Goal: Information Seeking & Learning: Learn about a topic

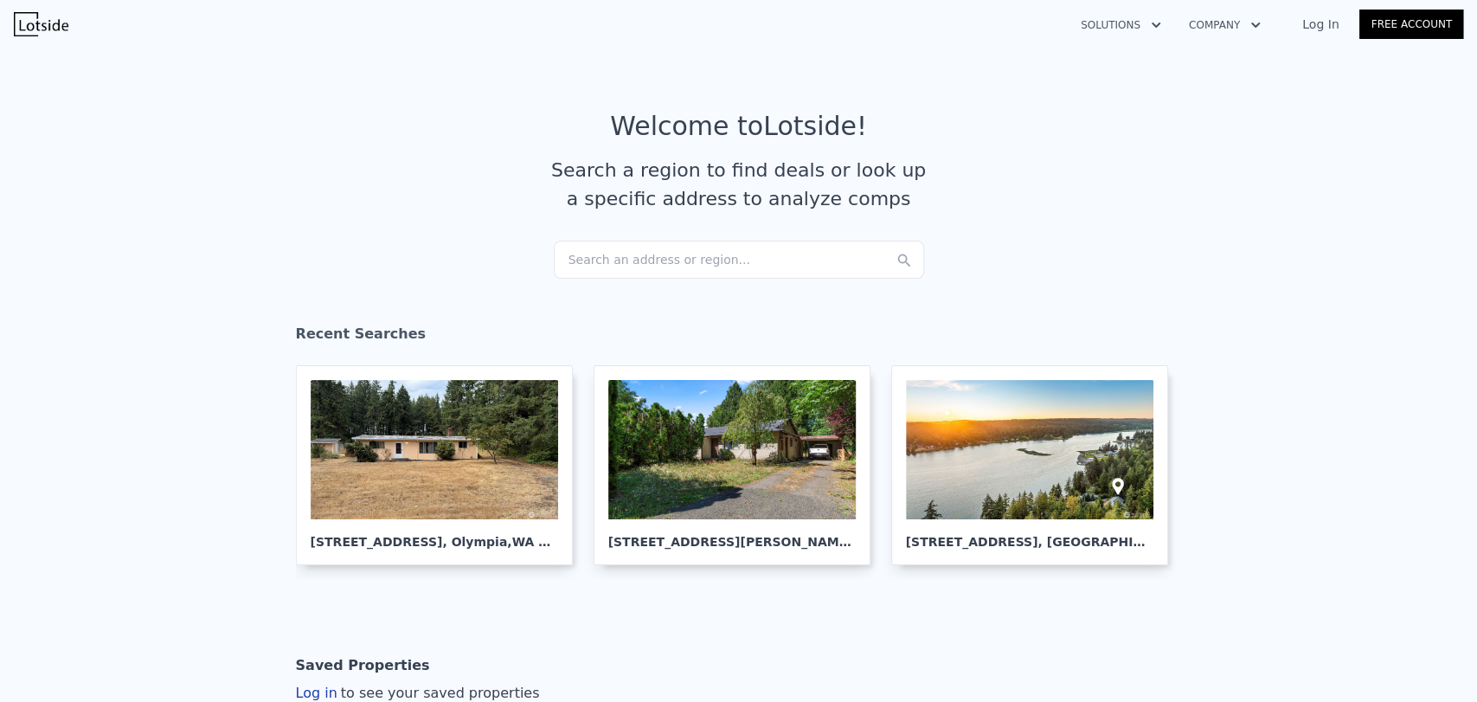
click at [625, 267] on div "Search an address or region..." at bounding box center [739, 260] width 370 height 38
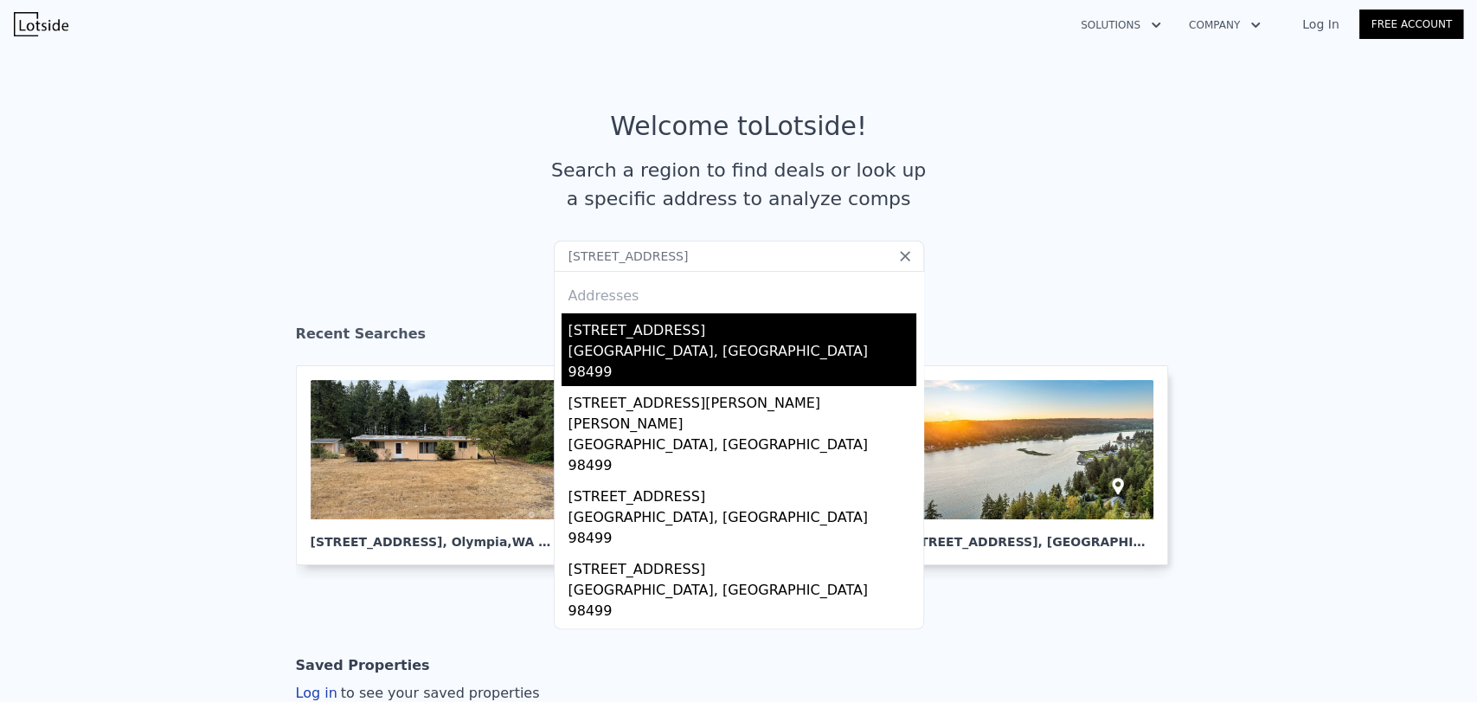
type input "12624 glenwood Ave SW Lakewood. 98499"
click at [789, 346] on div "Lakewood, WA 98499" at bounding box center [743, 363] width 348 height 45
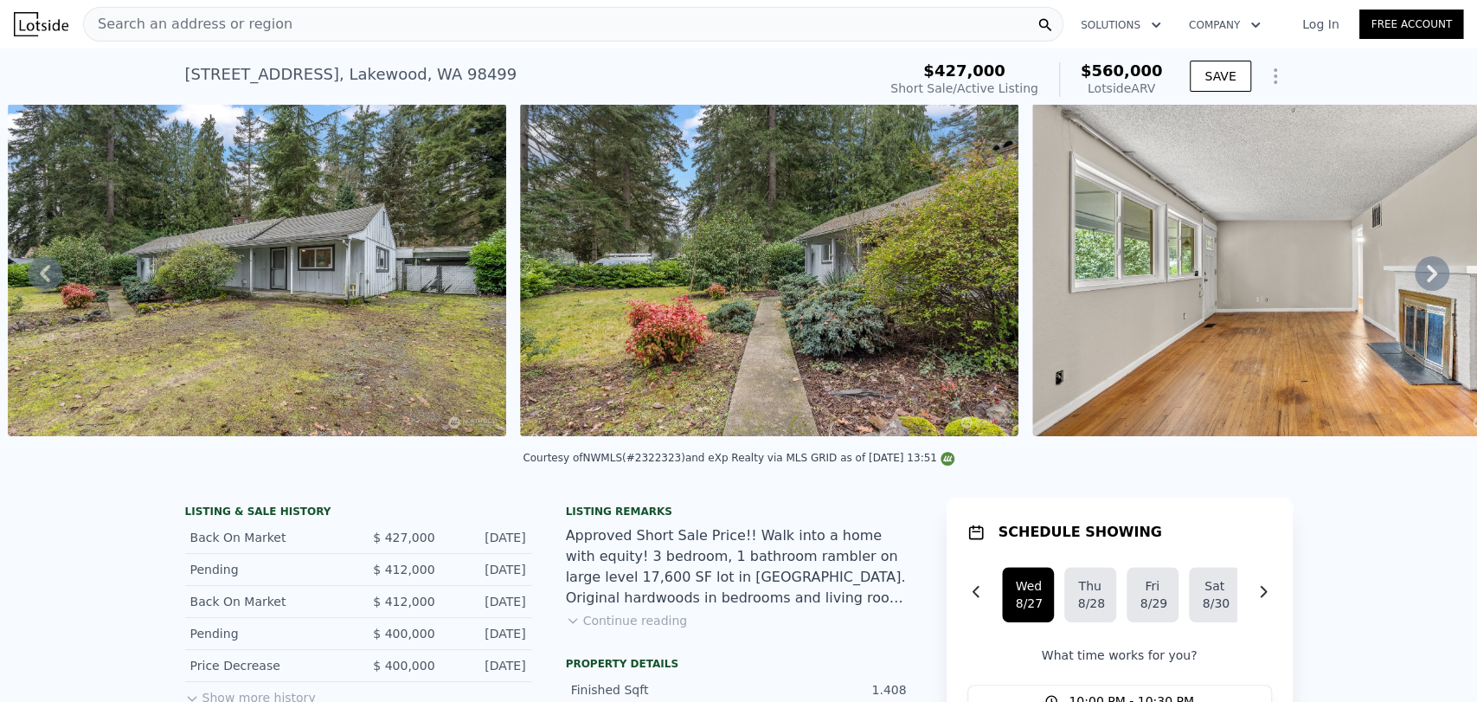
click at [260, 30] on span "Search an address or region" at bounding box center [188, 24] width 209 height 21
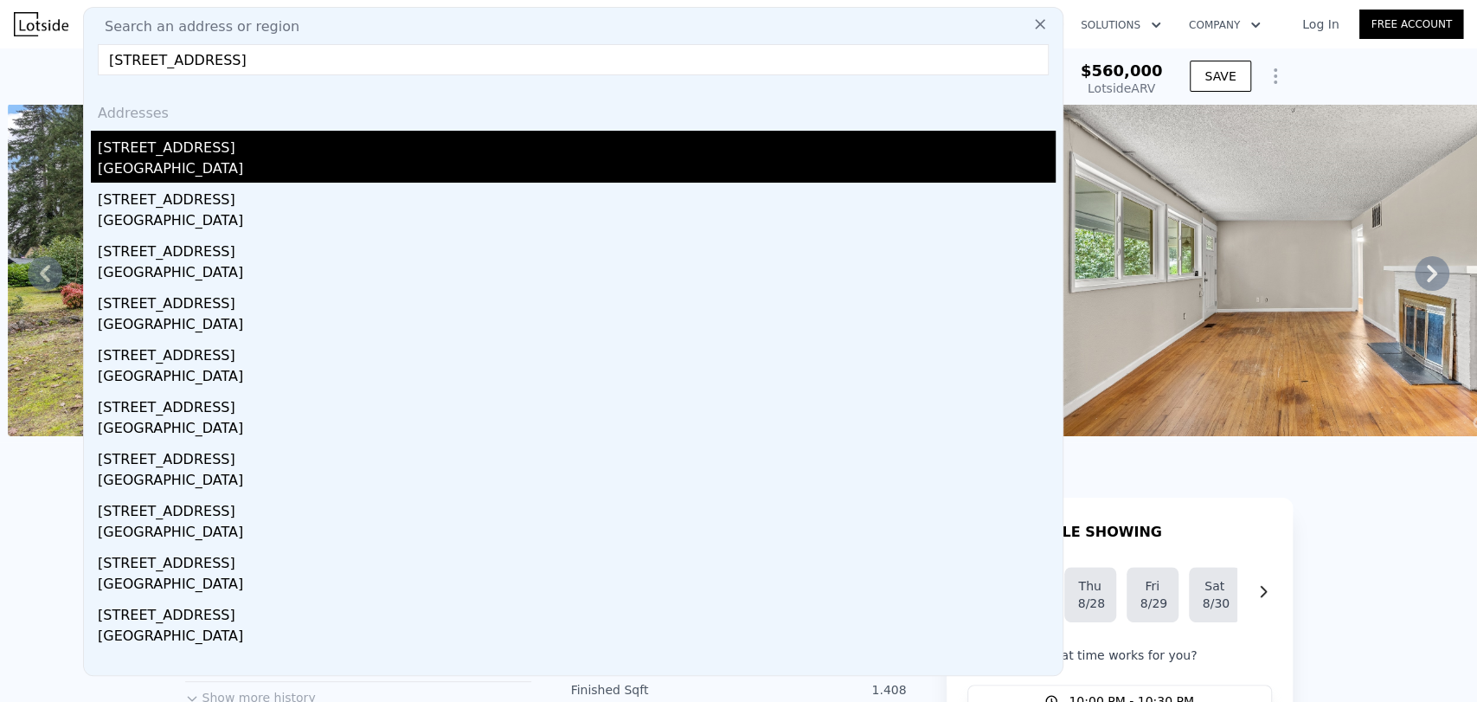
type input "522 Pasco Pl NE Renton"
click at [325, 168] on div "[GEOGRAPHIC_DATA]" at bounding box center [577, 170] width 958 height 24
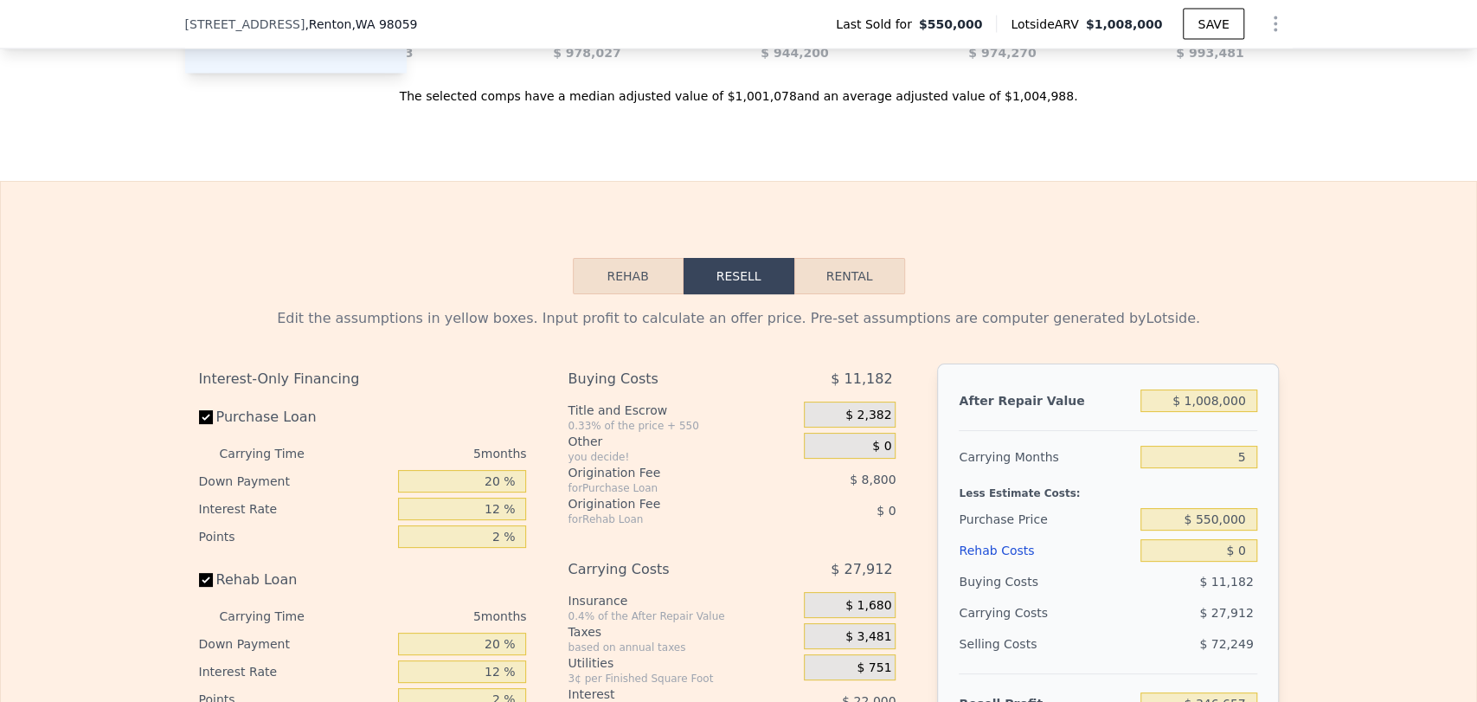
scroll to position [2301, 0]
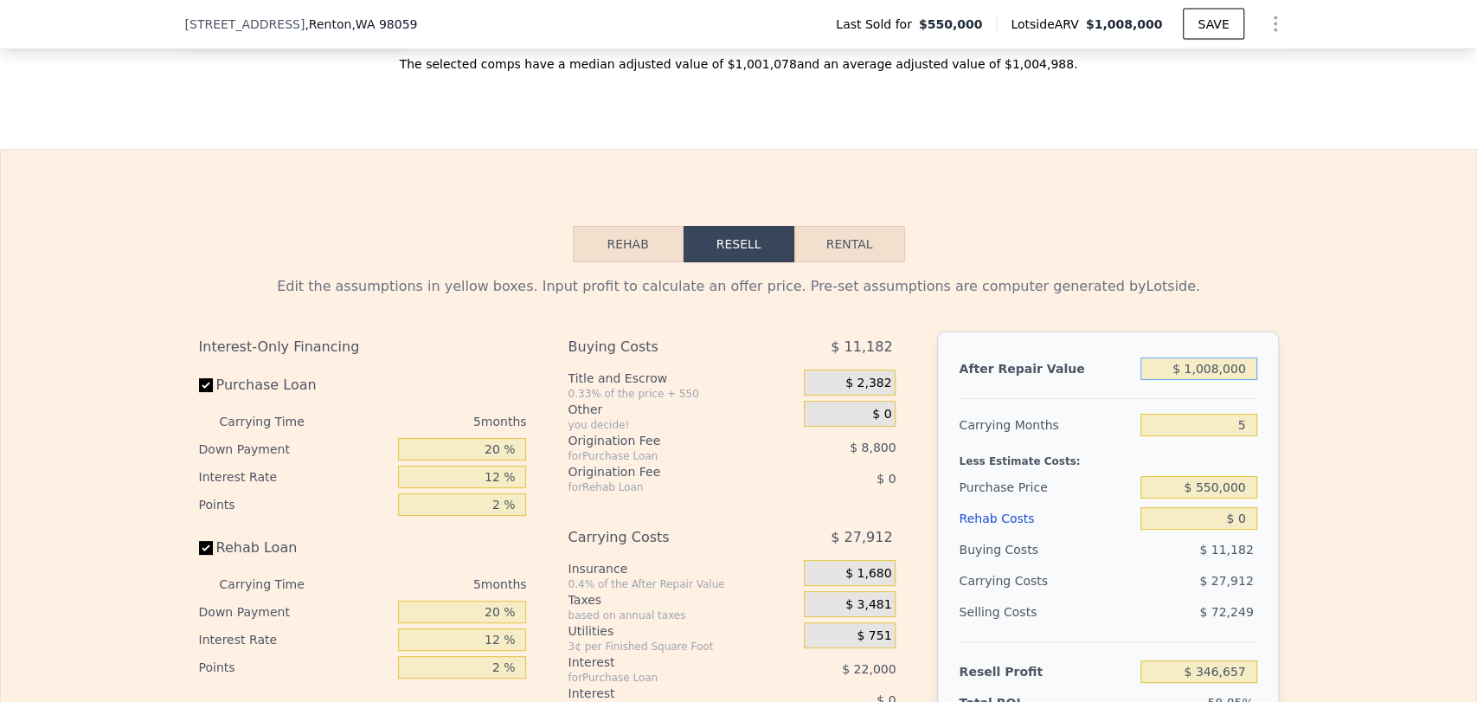
click at [1215, 380] on input "$ 1,008,000" at bounding box center [1199, 368] width 116 height 23
type input "$ 1,000,000"
type input "$ 339,239"
type input "$ 1,000,000"
click at [1219, 499] on input "$ 550,000" at bounding box center [1199, 487] width 116 height 23
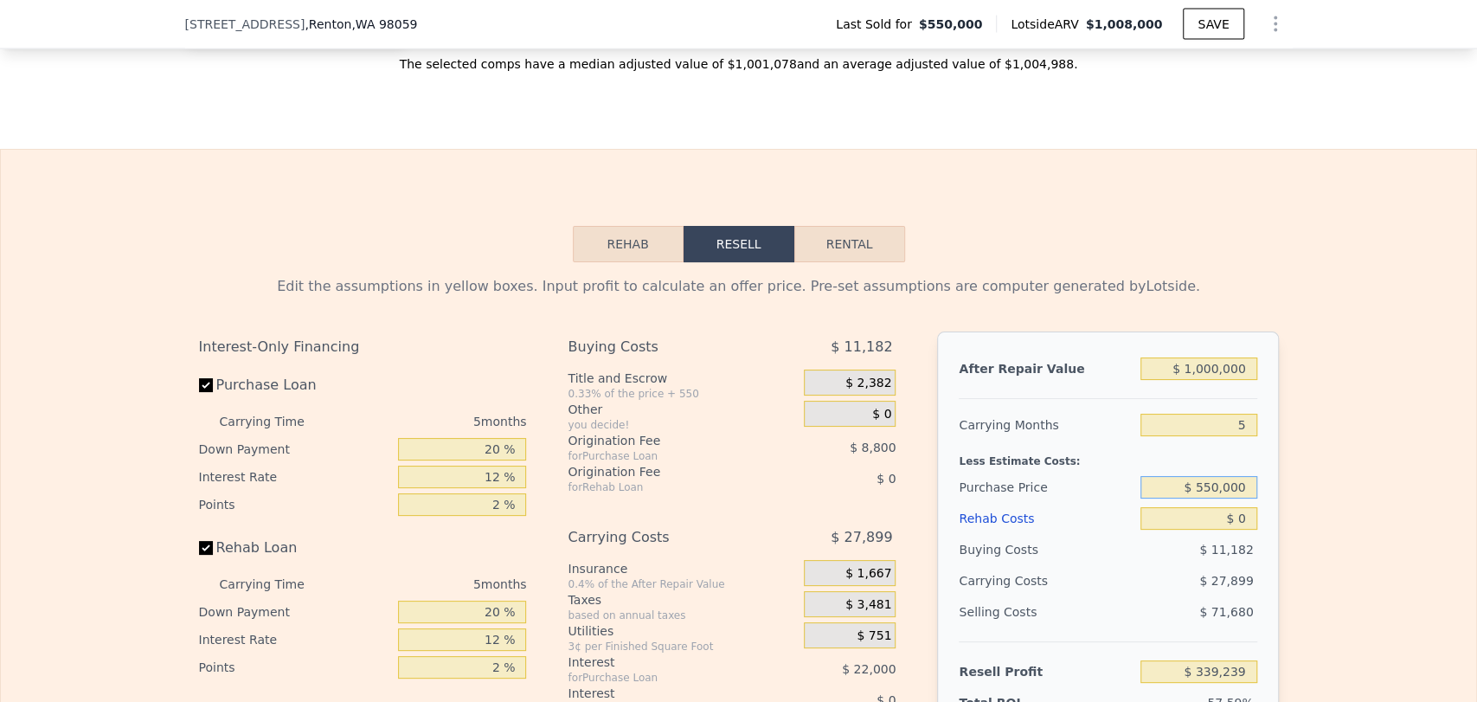
drag, startPoint x: 1212, startPoint y: 509, endPoint x: 1191, endPoint y: 510, distance: 20.8
click at [1191, 499] on input "$ 550,000" at bounding box center [1199, 487] width 116 height 23
drag, startPoint x: 1227, startPoint y: 520, endPoint x: 1210, endPoint y: 518, distance: 17.5
click at [1223, 499] on input "$ 550,000" at bounding box center [1199, 487] width 116 height 23
drag, startPoint x: 1216, startPoint y: 511, endPoint x: 1195, endPoint y: 511, distance: 20.8
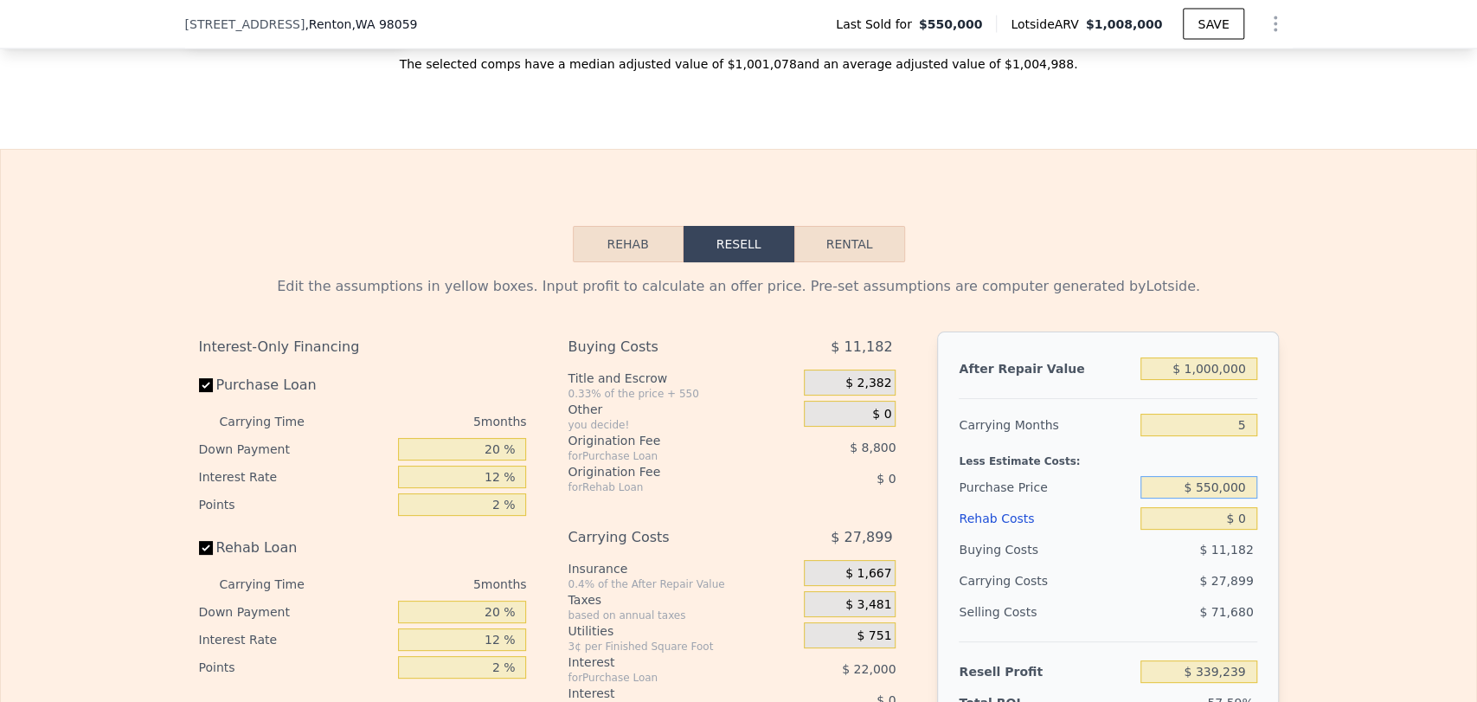
click at [1195, 499] on input "$ 550,000" at bounding box center [1199, 487] width 116 height 23
type input "$ 775,000"
click at [1295, 465] on div "Edit the assumptions in yellow boxes. Input profit to calculate an offer price.…" at bounding box center [739, 584] width 1476 height 644
type input "$ 100,890"
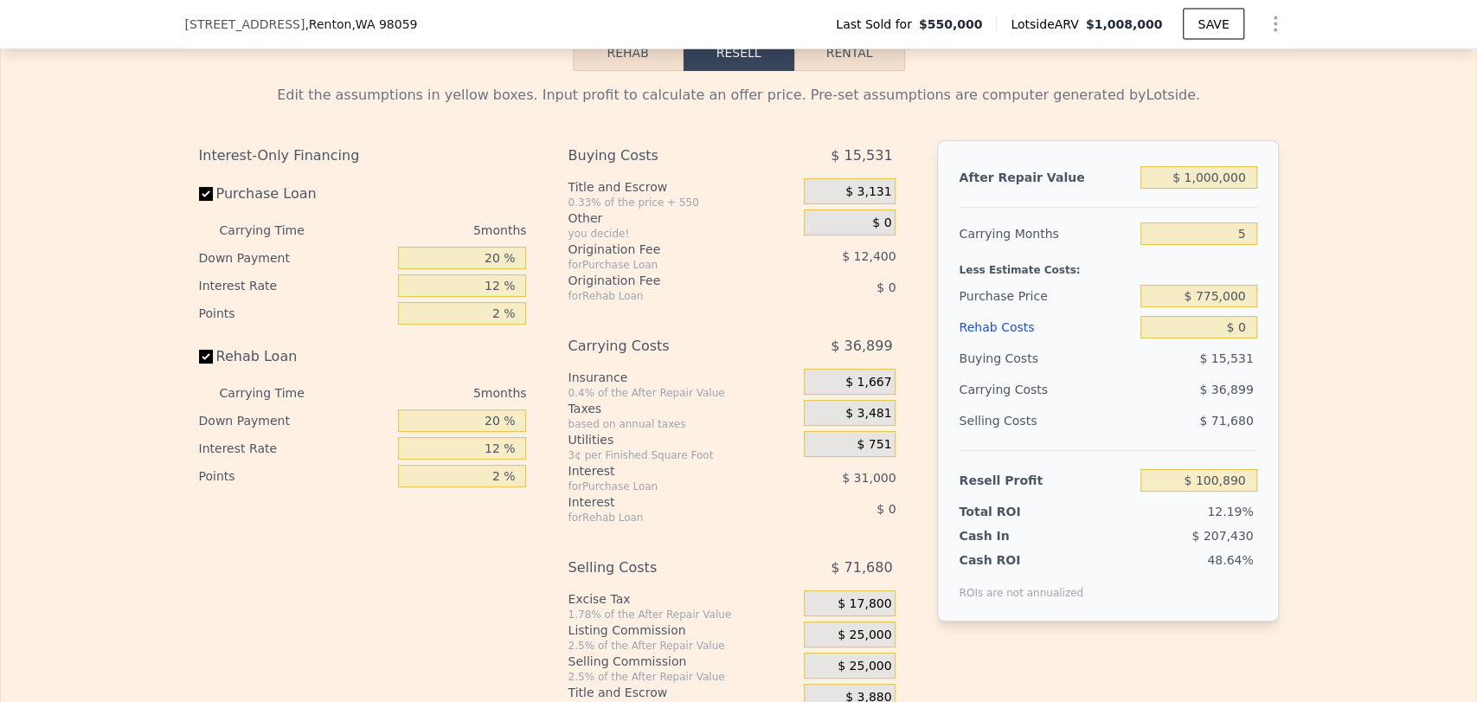
scroll to position [2589, 0]
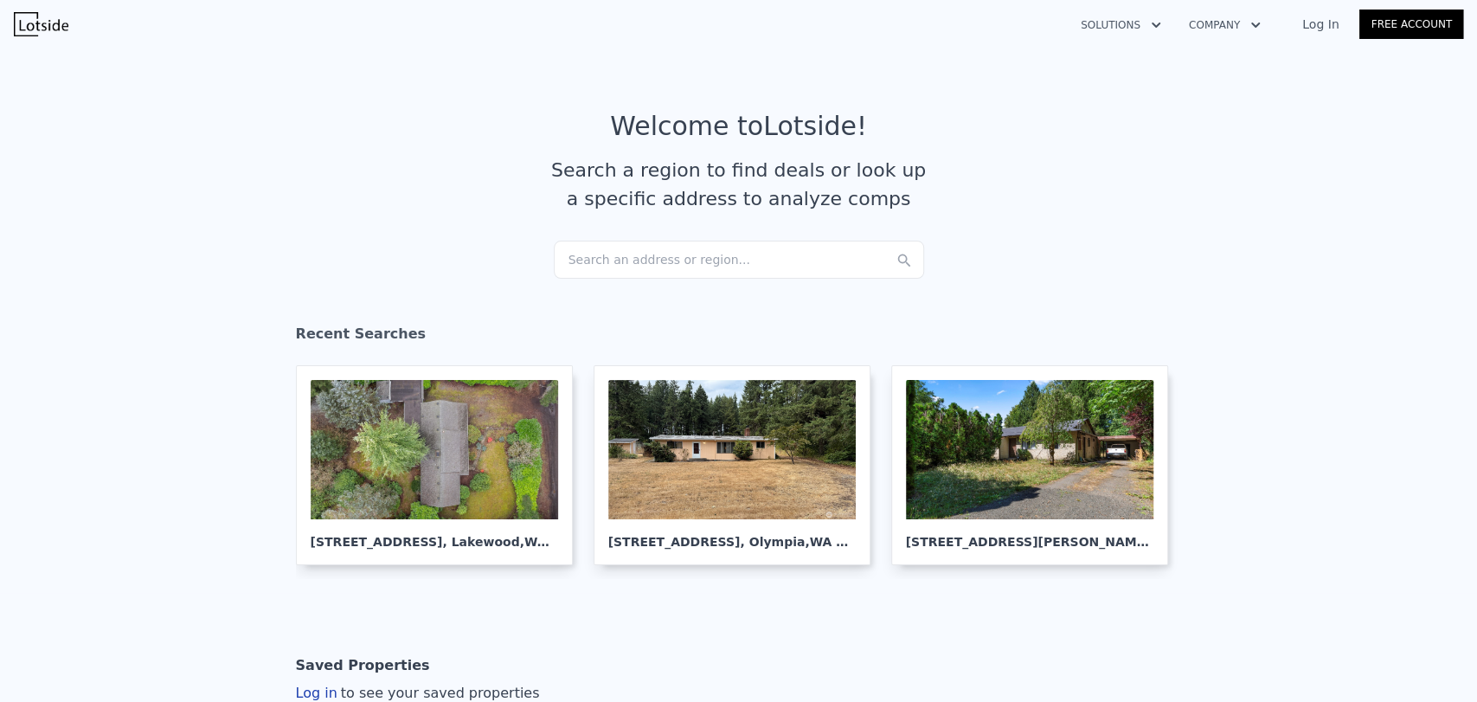
click at [673, 261] on div "Search an address or region..." at bounding box center [739, 260] width 370 height 38
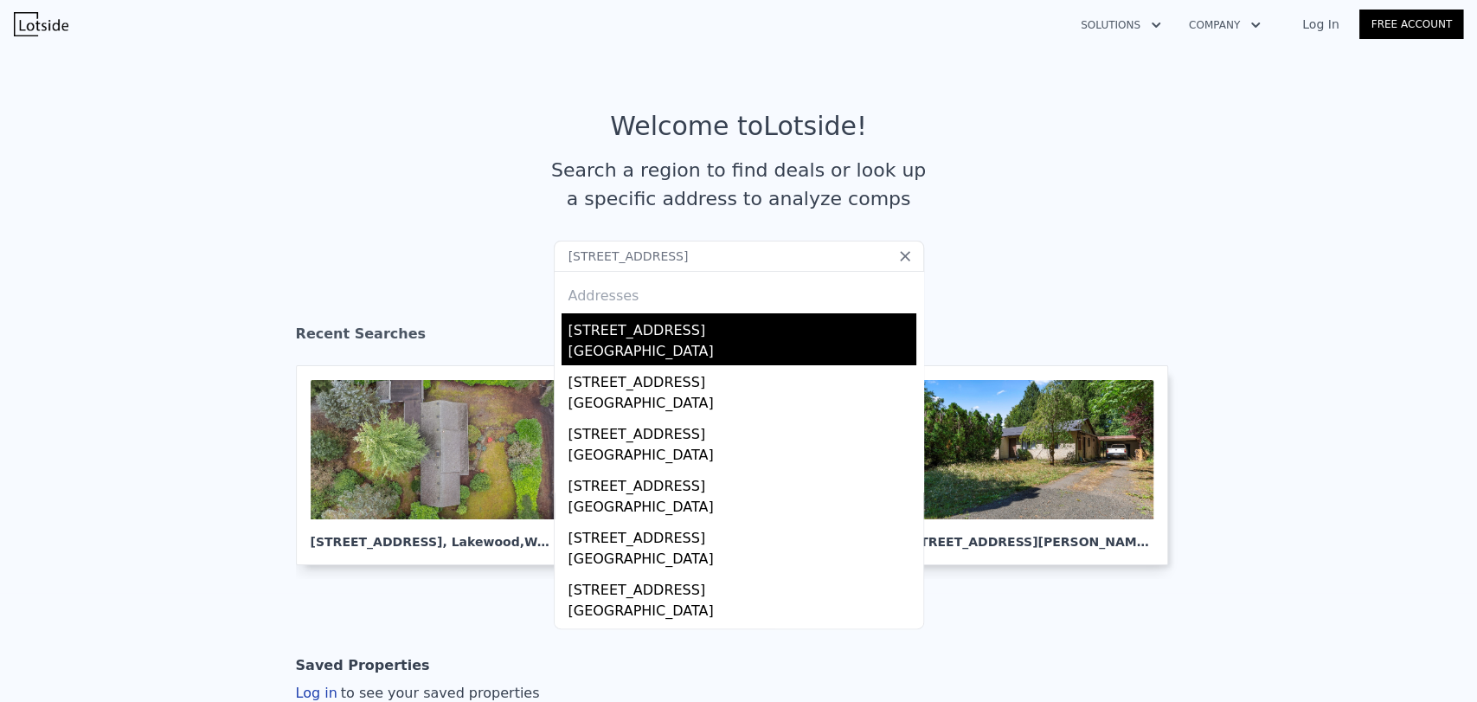
type input "[STREET_ADDRESS]"
click at [712, 351] on div "[GEOGRAPHIC_DATA]" at bounding box center [743, 353] width 348 height 24
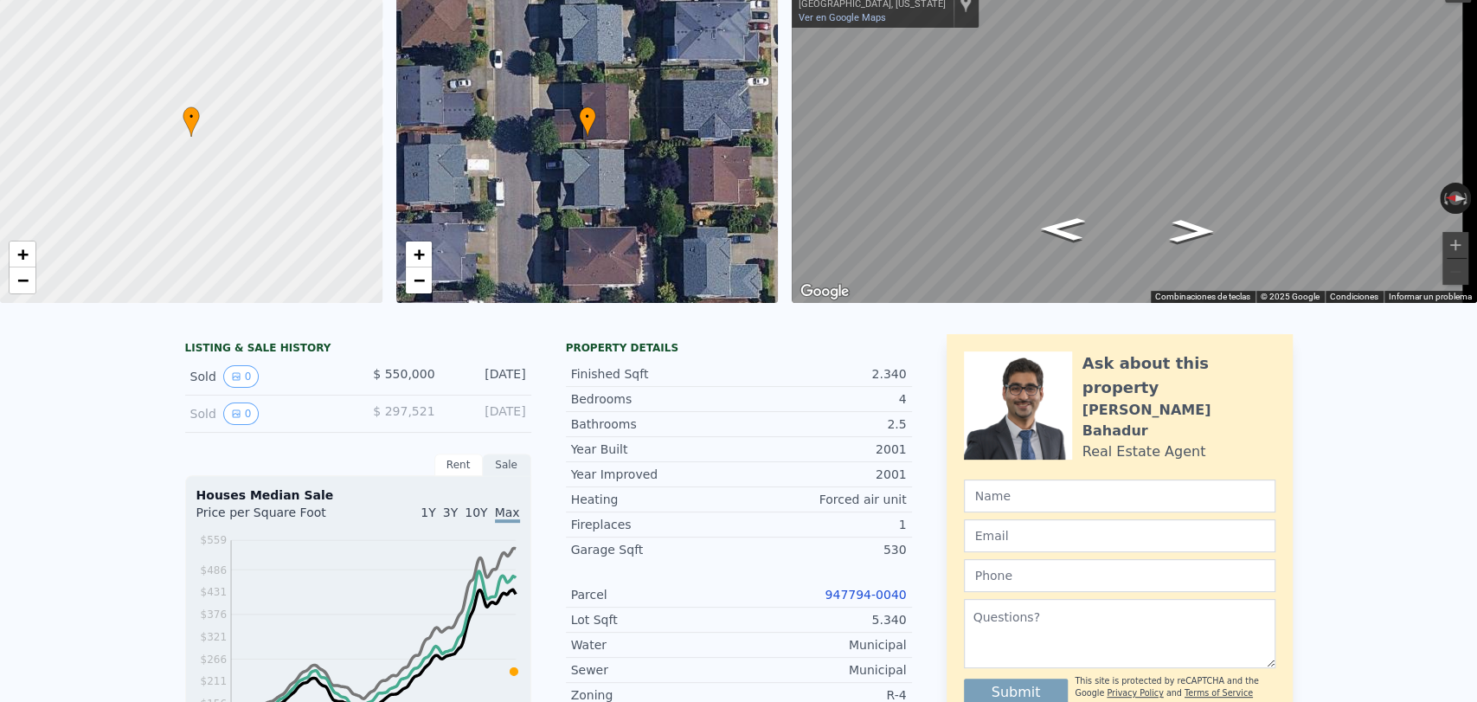
scroll to position [6, 0]
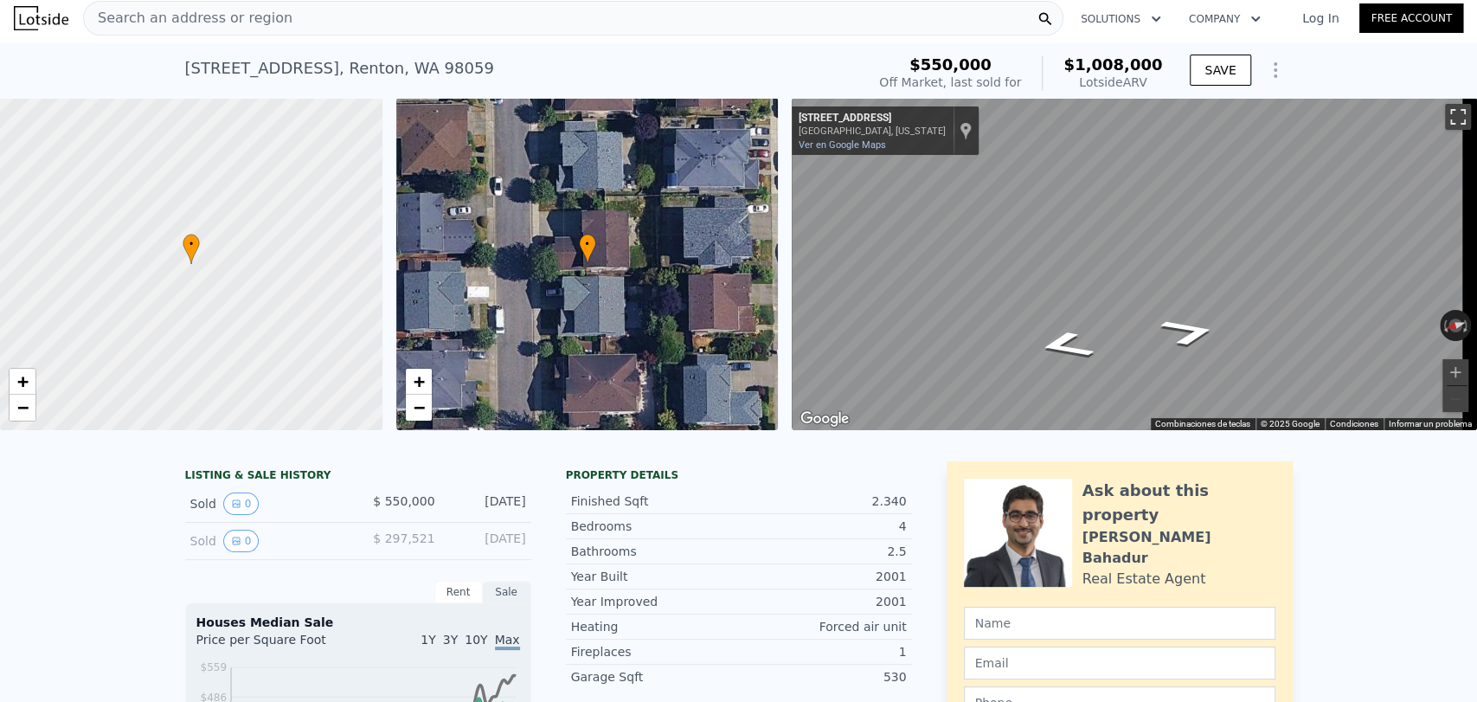
click at [1448, 106] on button "Activar o desactivar la vista de pantalla completa" at bounding box center [1458, 117] width 26 height 26
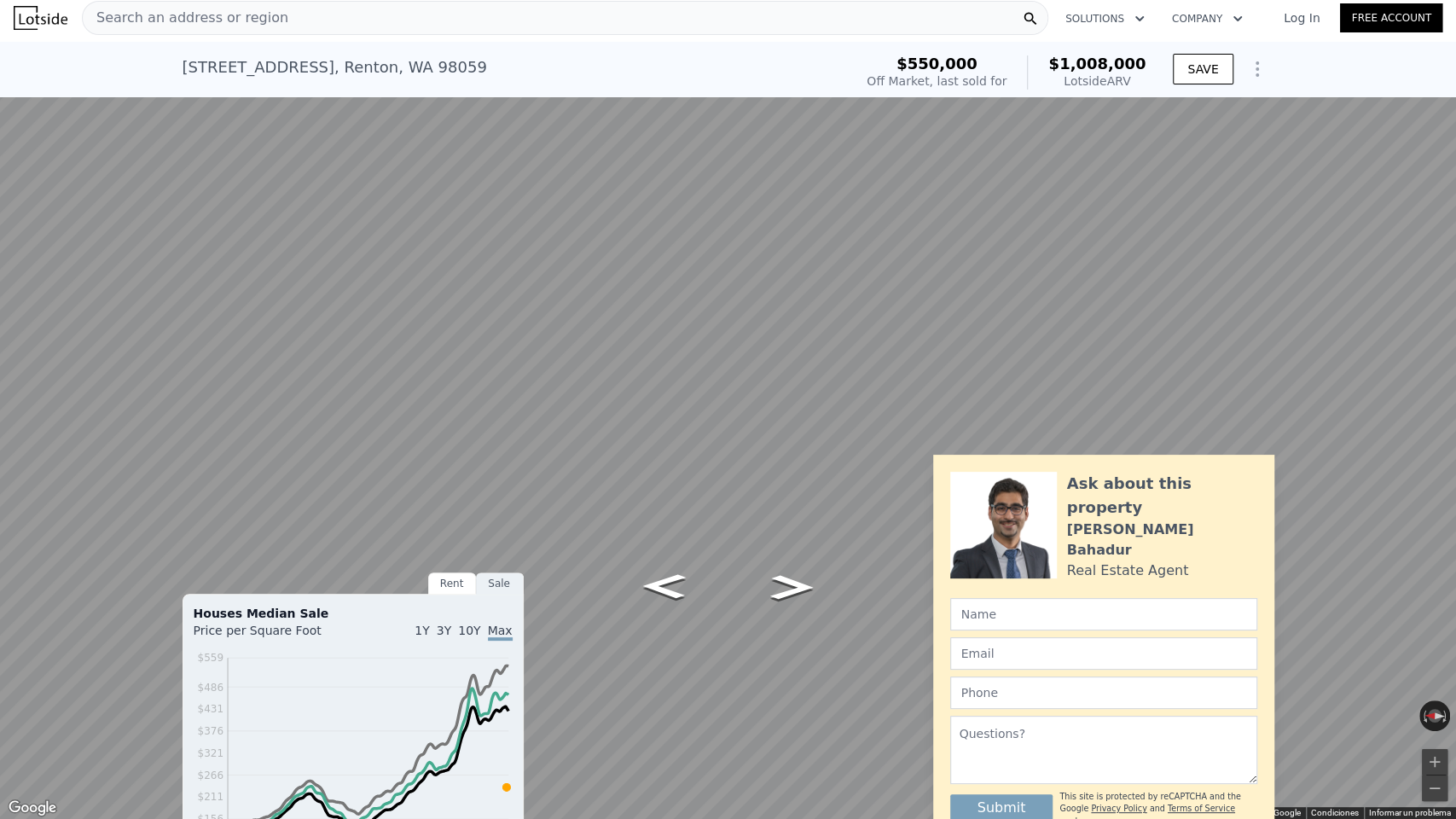
click at [1430, 16] on button "Activar o desactivar la vista de pantalla completa" at bounding box center [1437, 19] width 26 height 26
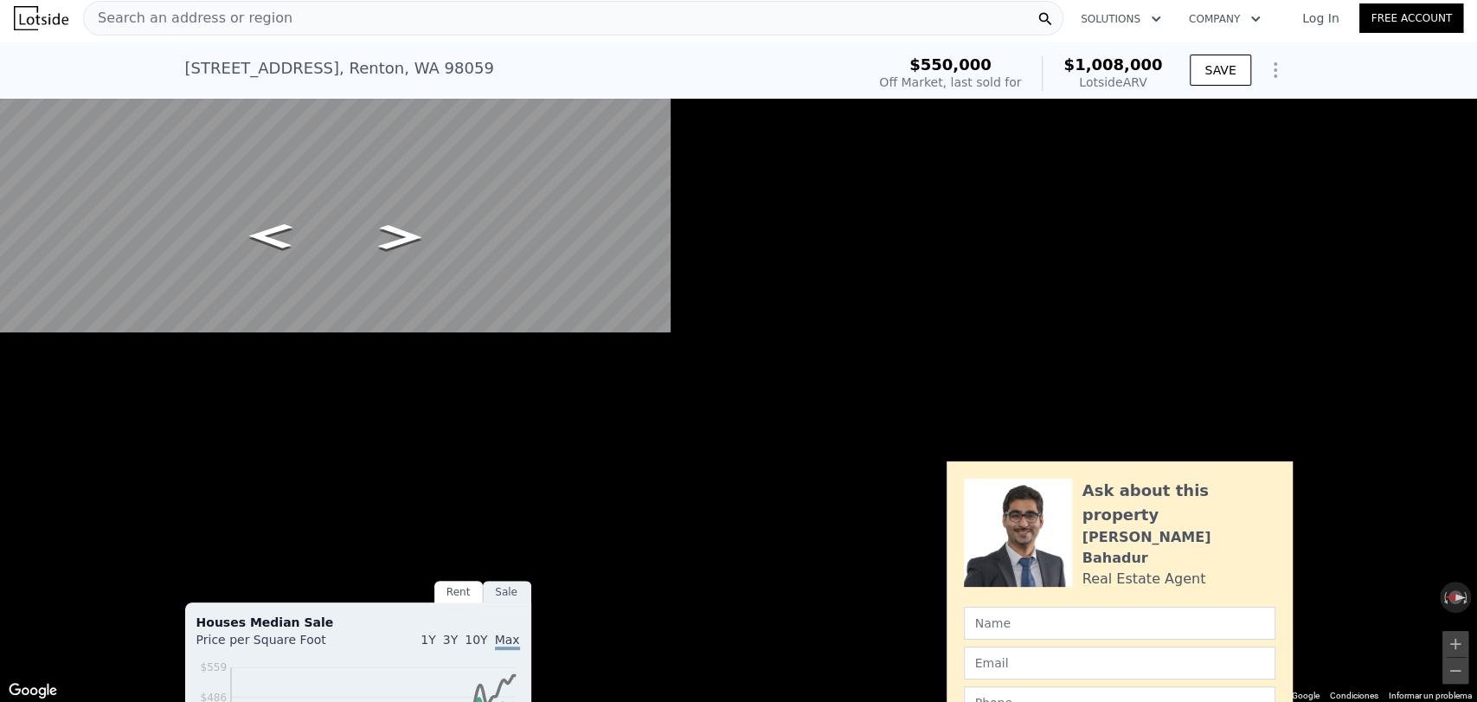
scroll to position [0, 0]
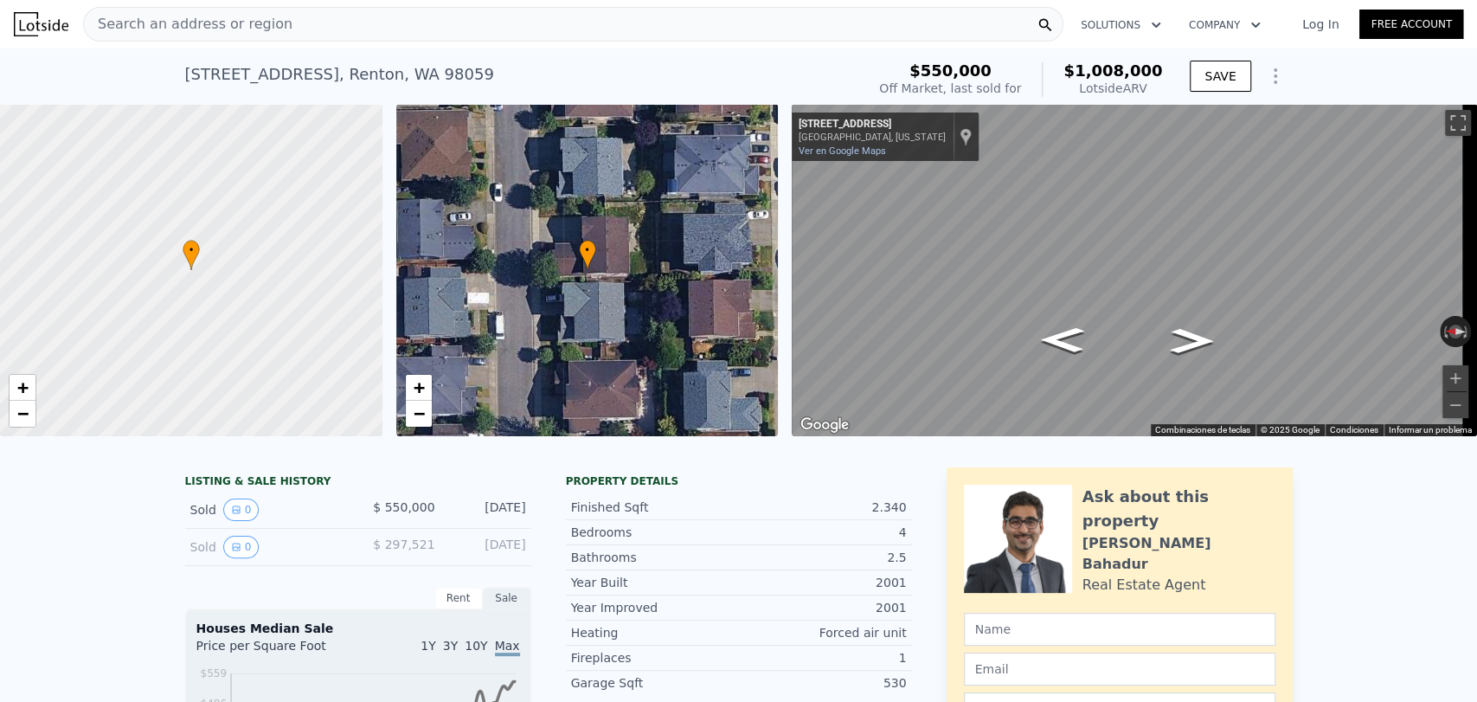
click at [408, 80] on div "522 Pasco Pl NE , Renton , WA 98059" at bounding box center [339, 74] width 309 height 24
click at [408, 78] on div "522 Pasco Pl NE , Renton , WA 98059" at bounding box center [339, 74] width 309 height 24
copy div "522 Pasco Pl NE , Renton , WA 98059 Sold May 2025 for $550k (~ARV $1.008m )"
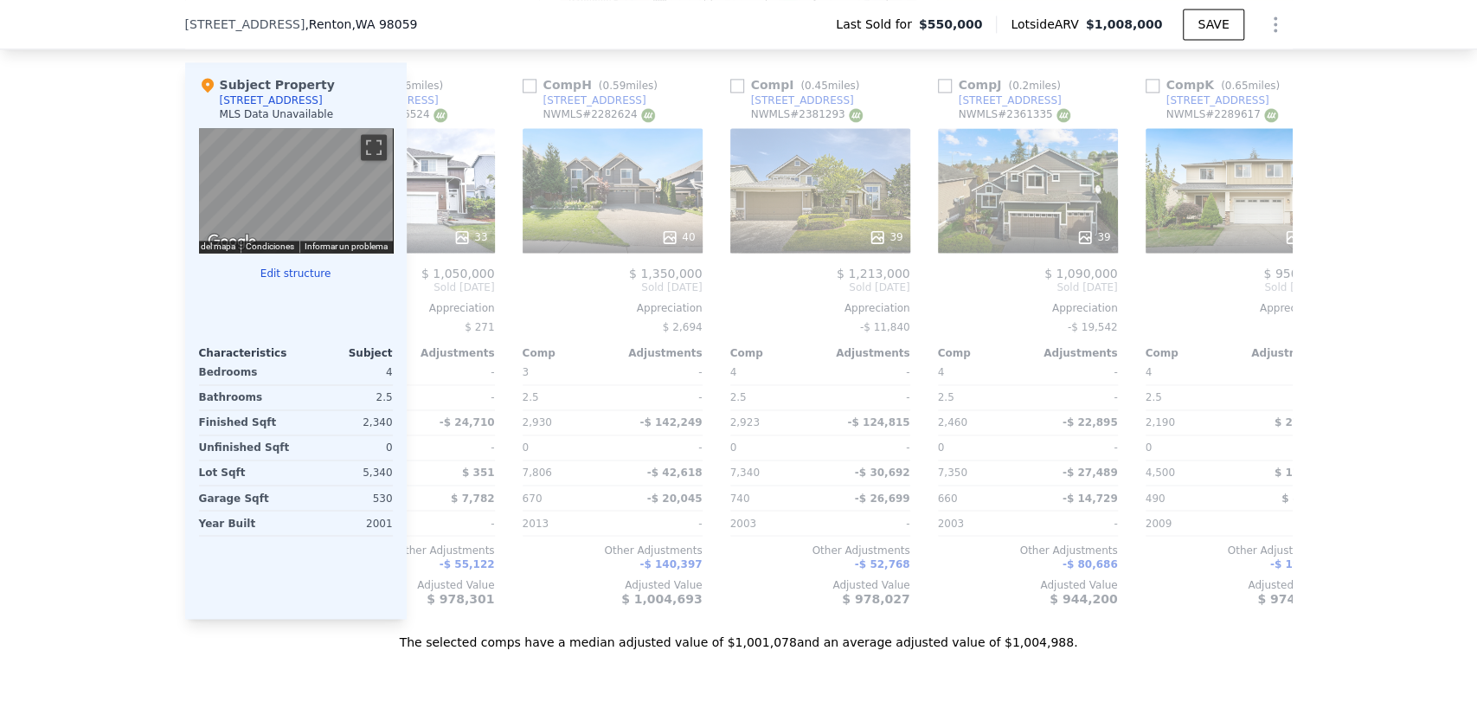
scroll to position [0, 1471]
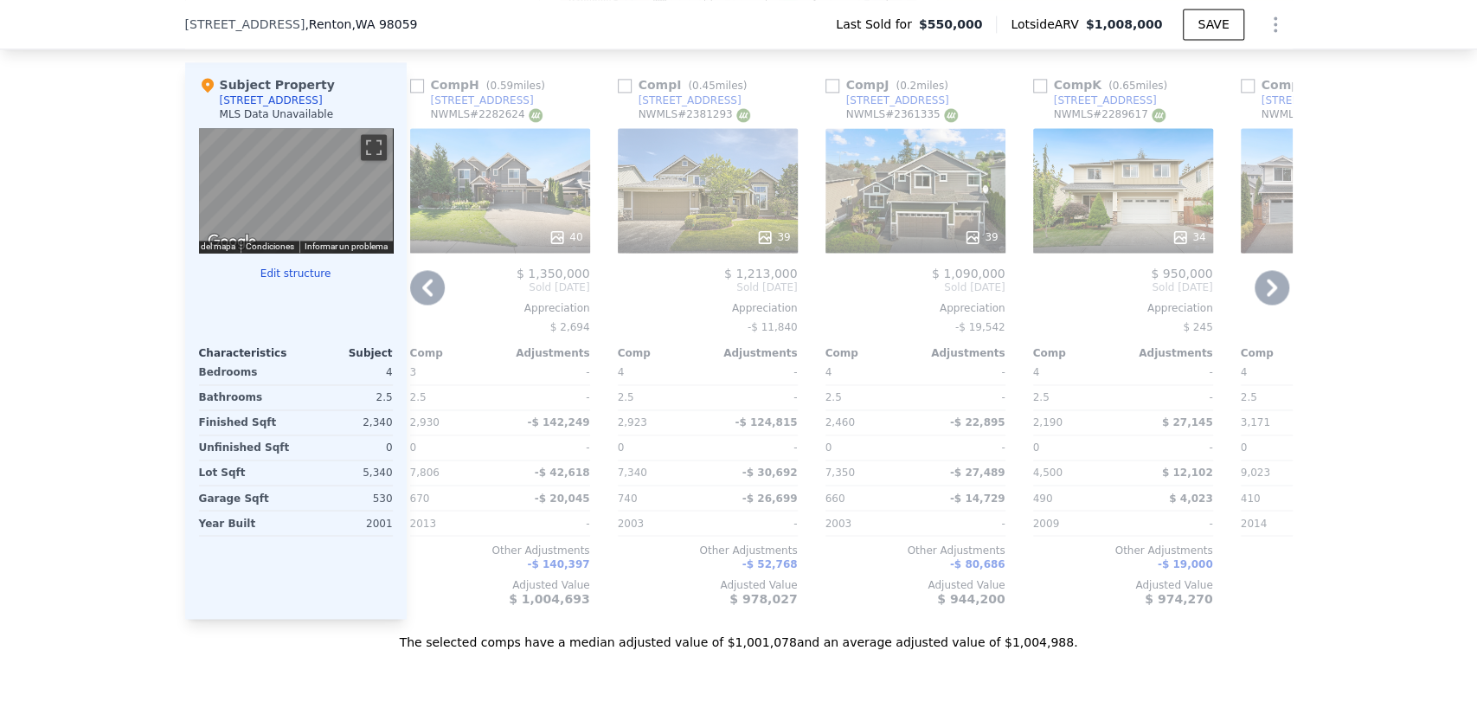
click at [924, 109] on div "Comp J ( 0.2 miles) [STREET_ADDRESS] # 2361335" at bounding box center [916, 102] width 180 height 52
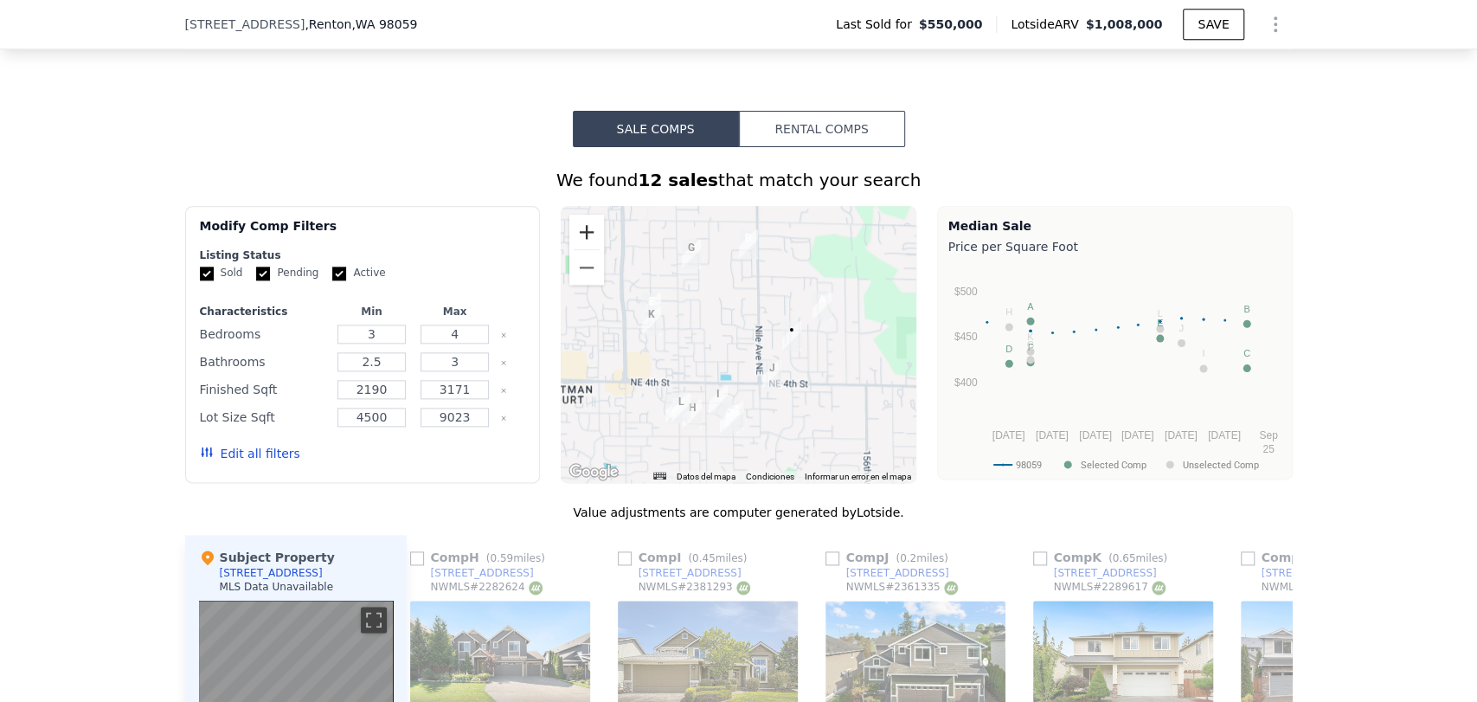
scroll to position [1244, 0]
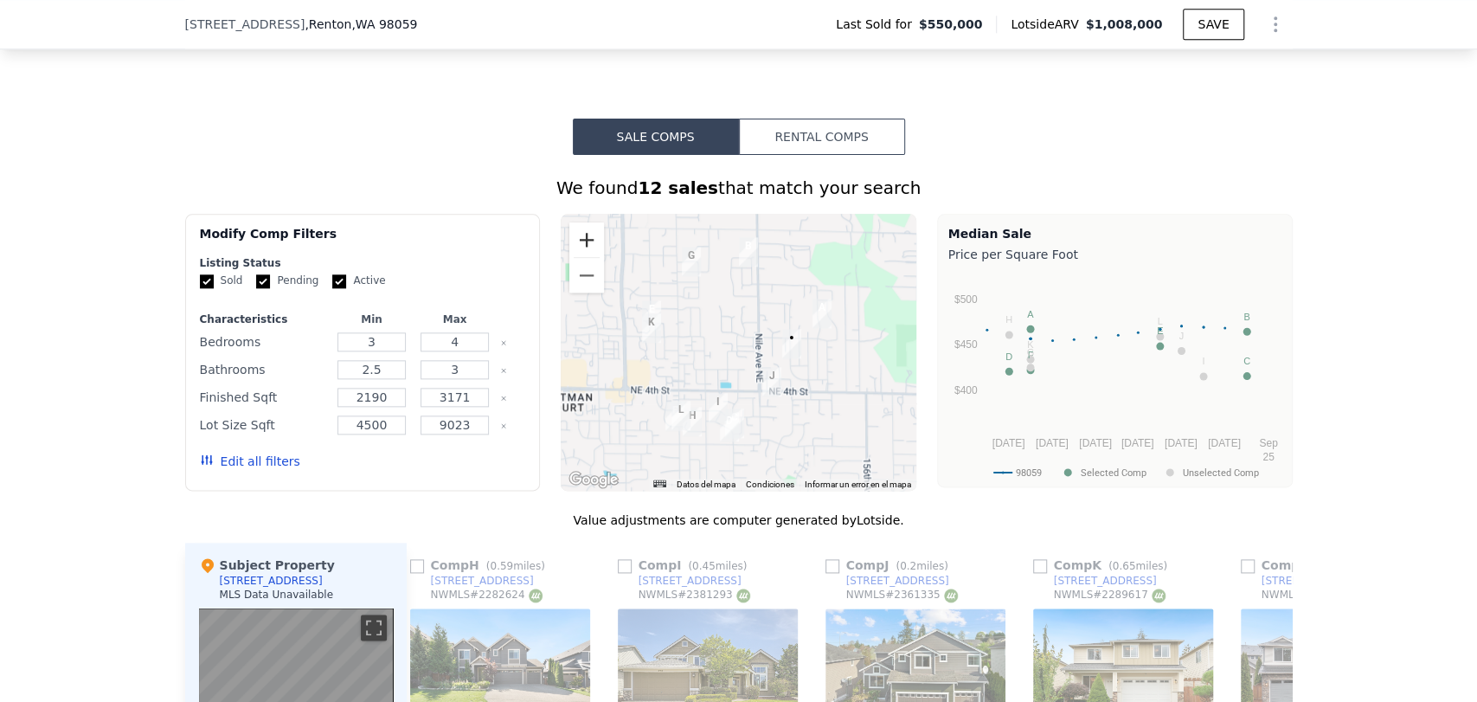
click at [572, 245] on button "Acercar" at bounding box center [586, 239] width 35 height 35
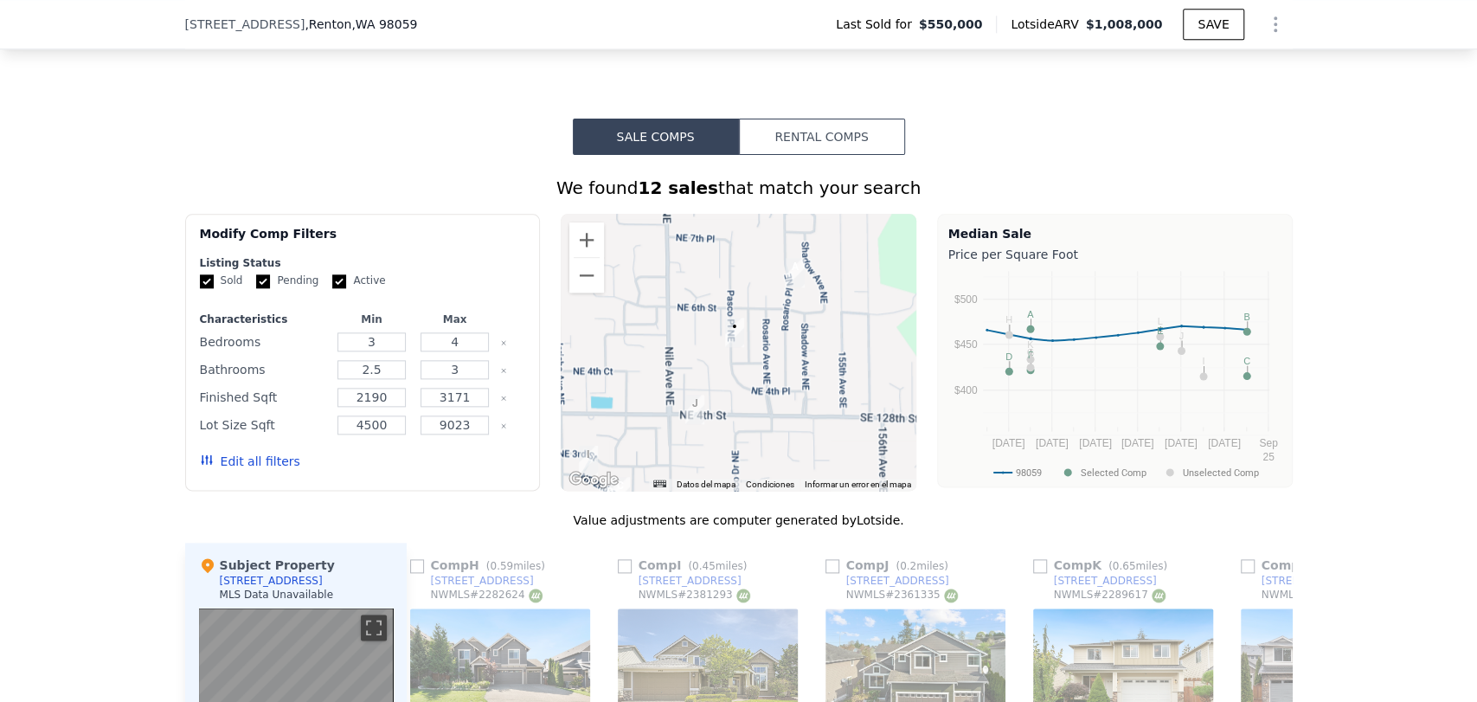
drag, startPoint x: 771, startPoint y: 356, endPoint x: 679, endPoint y: 338, distance: 94.2
click at [679, 338] on div at bounding box center [739, 352] width 356 height 277
click at [585, 257] on button "Acercar" at bounding box center [586, 239] width 35 height 35
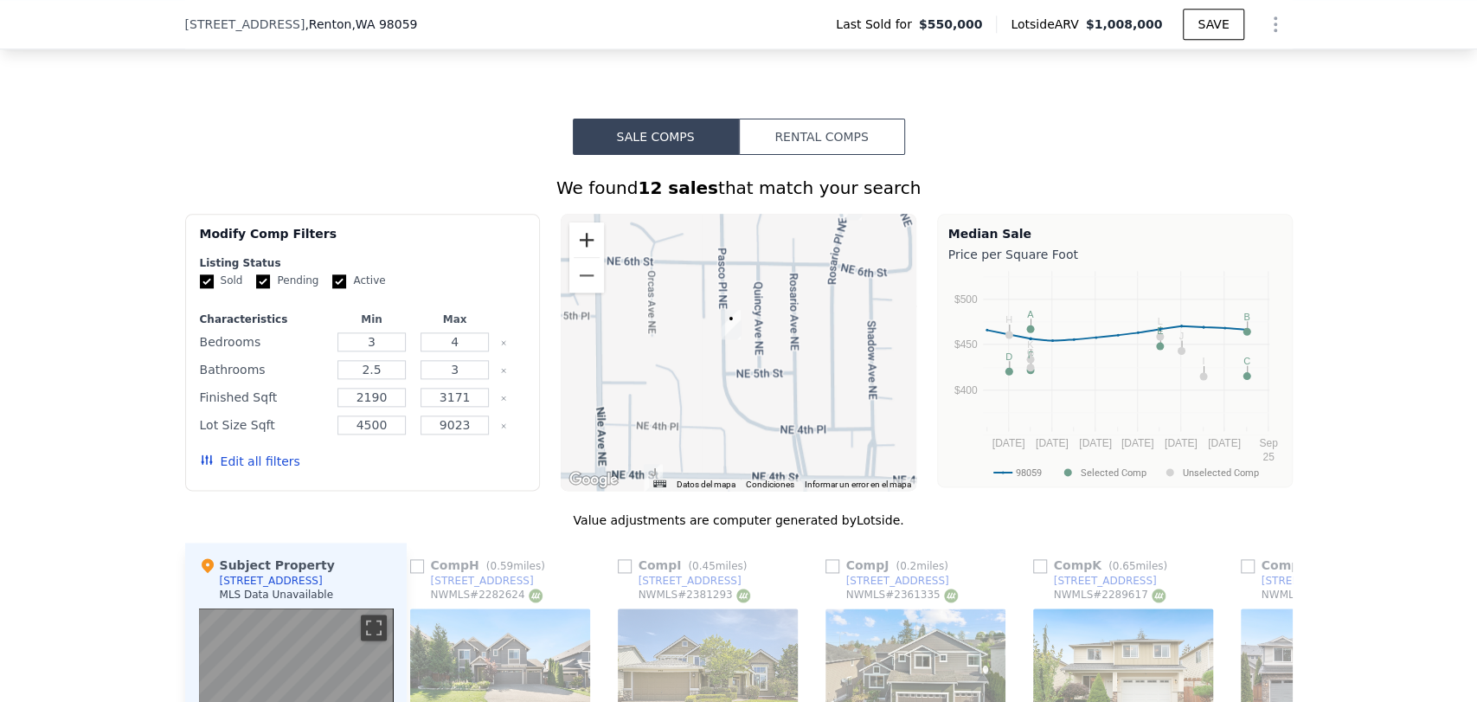
click at [585, 257] on button "Acercar" at bounding box center [586, 239] width 35 height 35
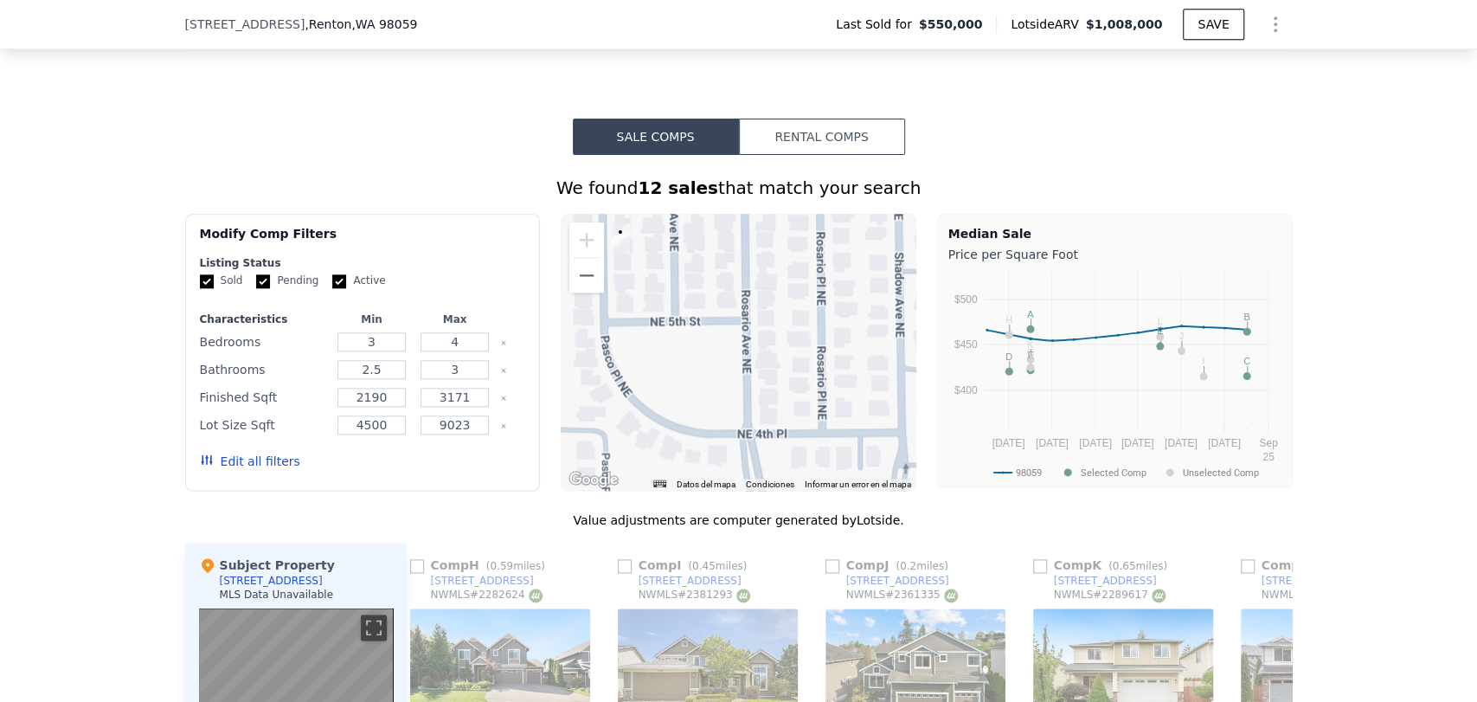
drag, startPoint x: 819, startPoint y: 327, endPoint x: 708, endPoint y: 235, distance: 144.4
click at [708, 235] on div at bounding box center [739, 352] width 356 height 277
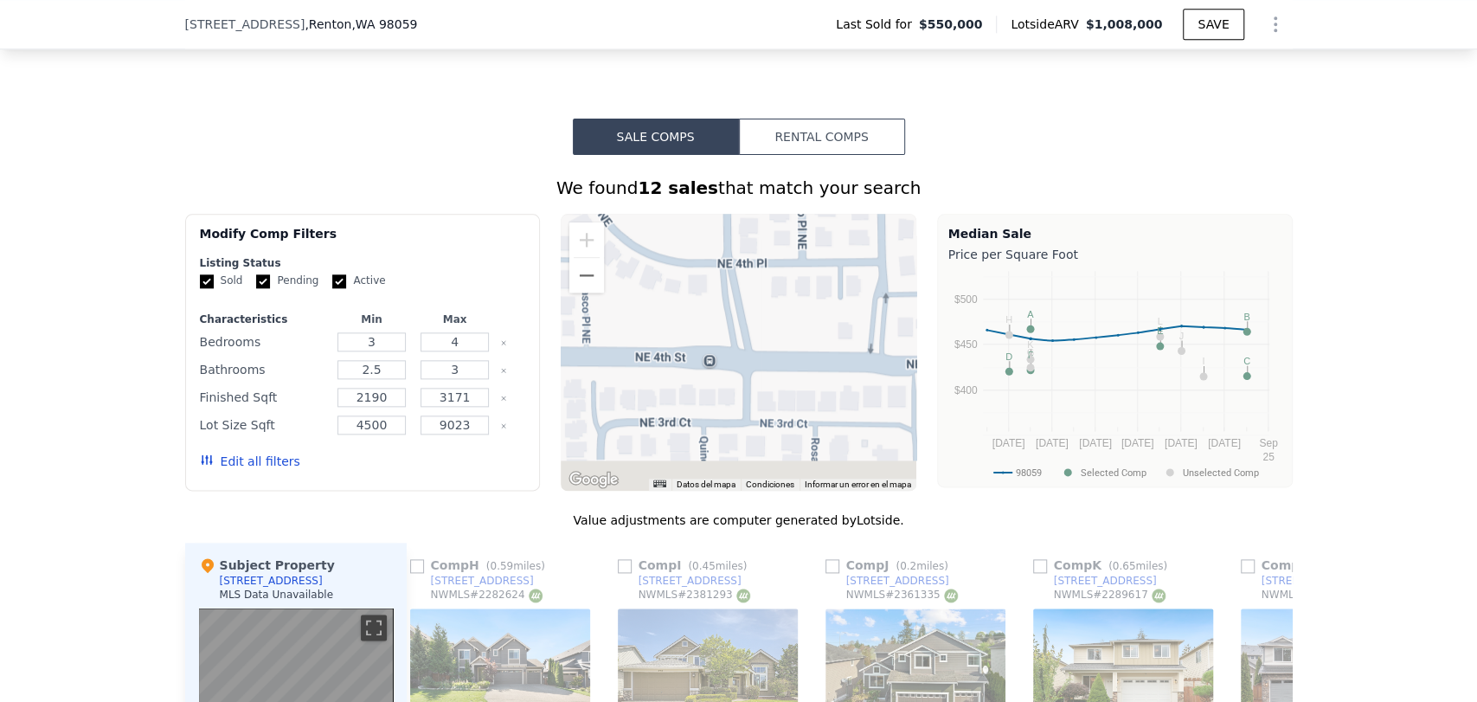
drag, startPoint x: 736, startPoint y: 427, endPoint x: 725, endPoint y: 250, distance: 176.9
click at [725, 251] on div at bounding box center [739, 352] width 356 height 277
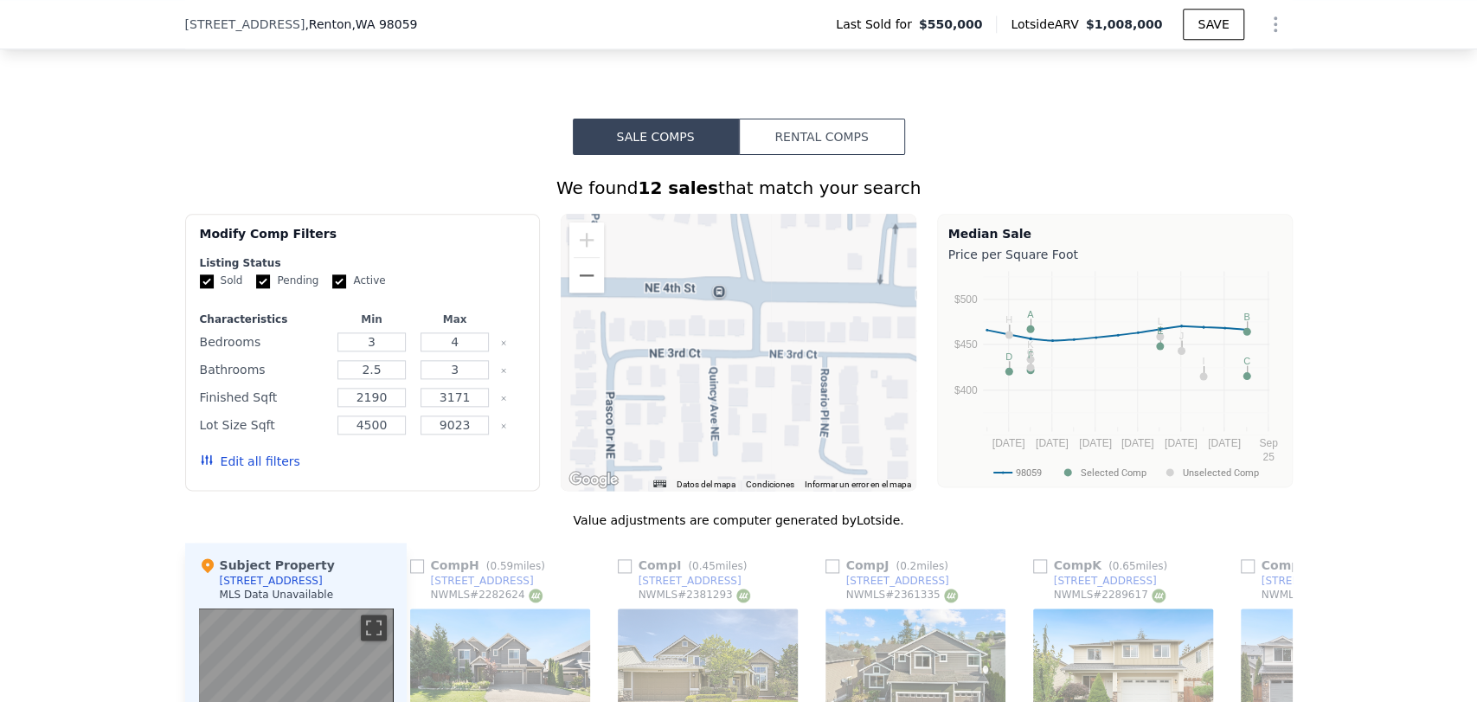
drag, startPoint x: 736, startPoint y: 380, endPoint x: 770, endPoint y: 479, distance: 105.4
click at [767, 473] on div at bounding box center [739, 352] width 356 height 277
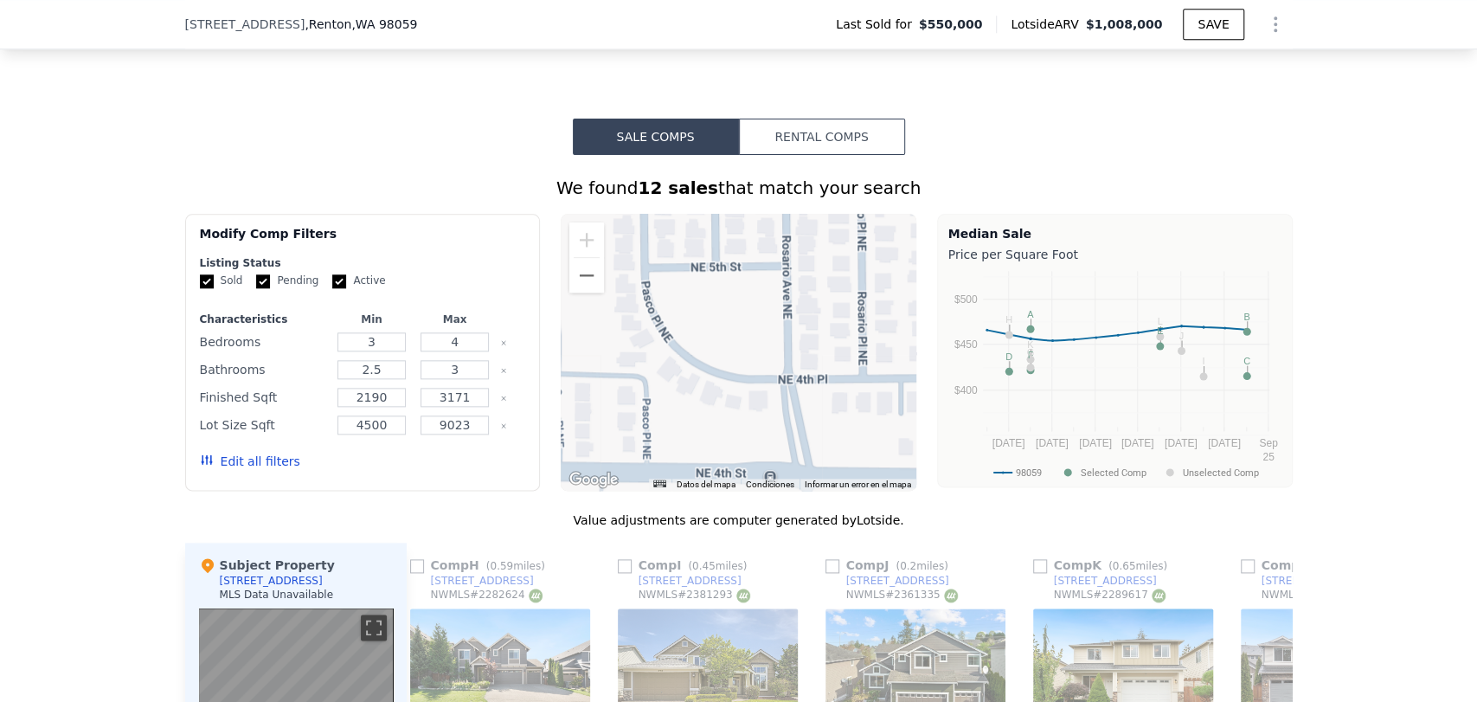
drag, startPoint x: 736, startPoint y: 290, endPoint x: 745, endPoint y: 403, distance: 113.8
click at [745, 403] on div at bounding box center [739, 352] width 356 height 277
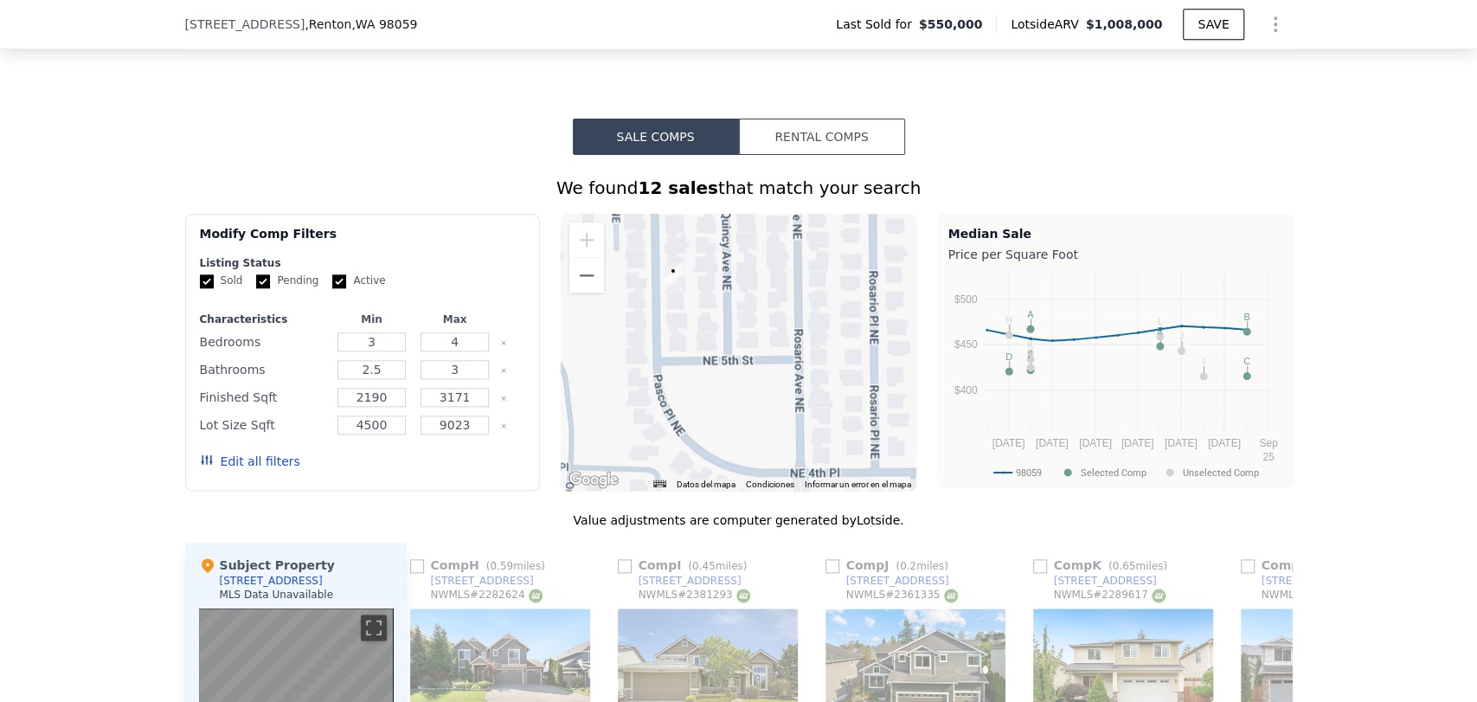
drag, startPoint x: 741, startPoint y: 280, endPoint x: 764, endPoint y: 383, distance: 105.6
click at [764, 383] on div at bounding box center [739, 352] width 356 height 277
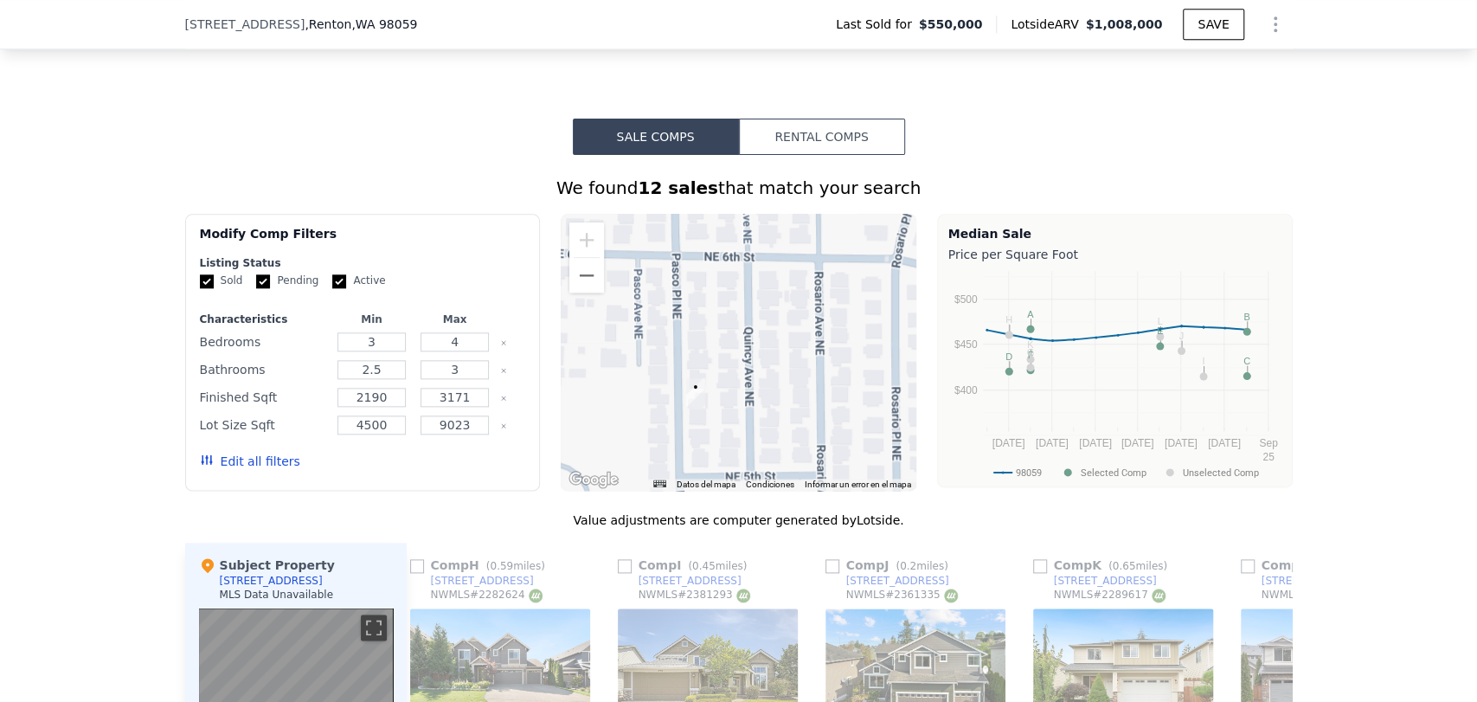
drag, startPoint x: 770, startPoint y: 325, endPoint x: 760, endPoint y: 410, distance: 85.4
click at [760, 410] on div at bounding box center [739, 352] width 356 height 277
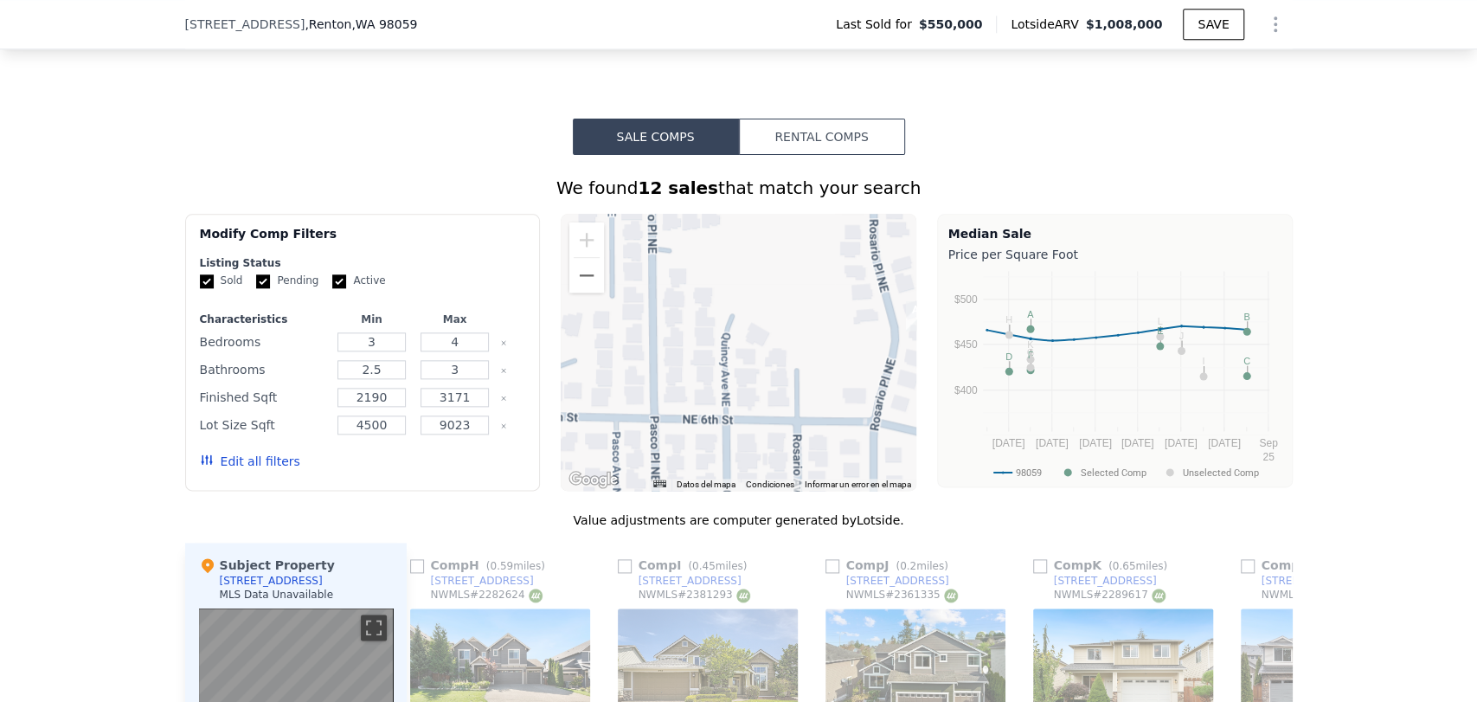
drag, startPoint x: 788, startPoint y: 338, endPoint x: 777, endPoint y: 426, distance: 89.0
click at [777, 426] on div at bounding box center [739, 352] width 356 height 277
click at [589, 292] on button "Alejar" at bounding box center [586, 275] width 35 height 35
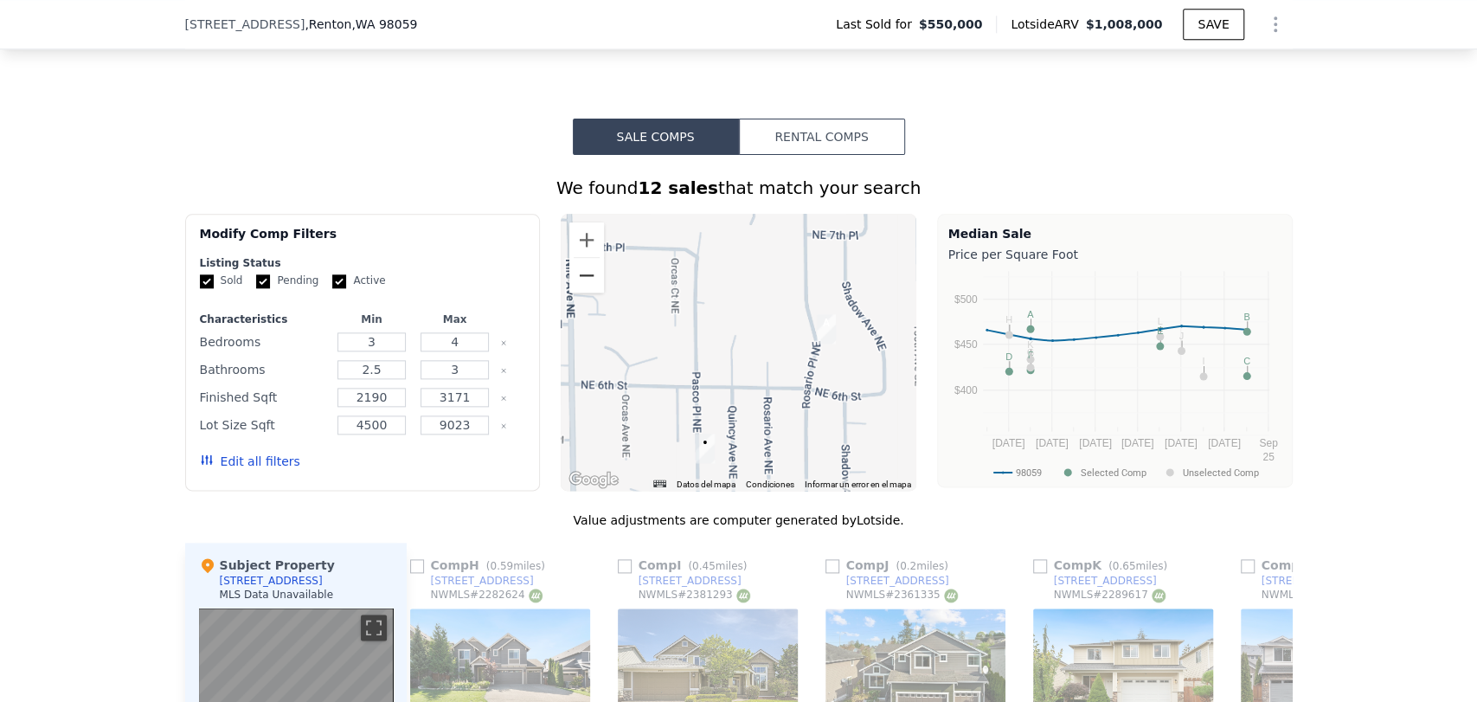
click at [589, 292] on button "Alejar" at bounding box center [586, 275] width 35 height 35
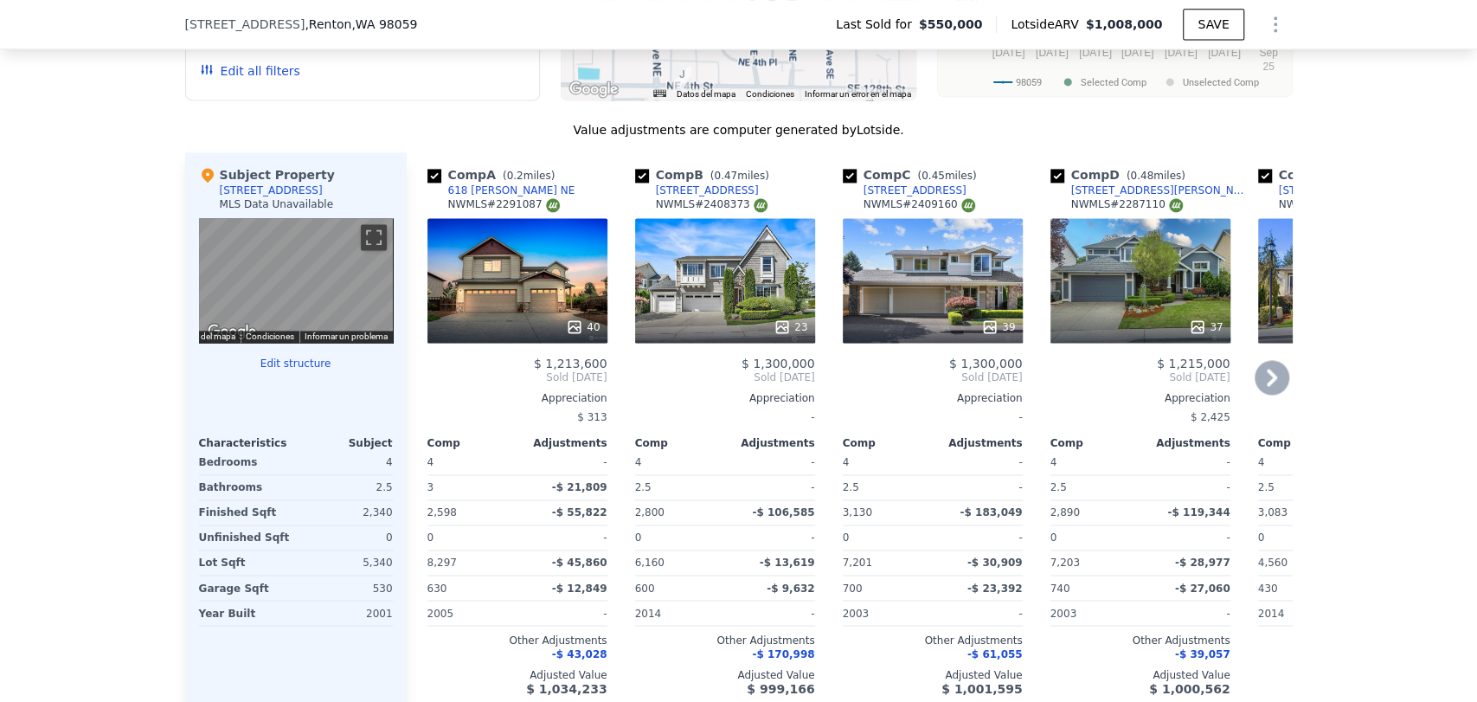
scroll to position [1628, 0]
